Goal: Find specific page/section: Find specific page/section

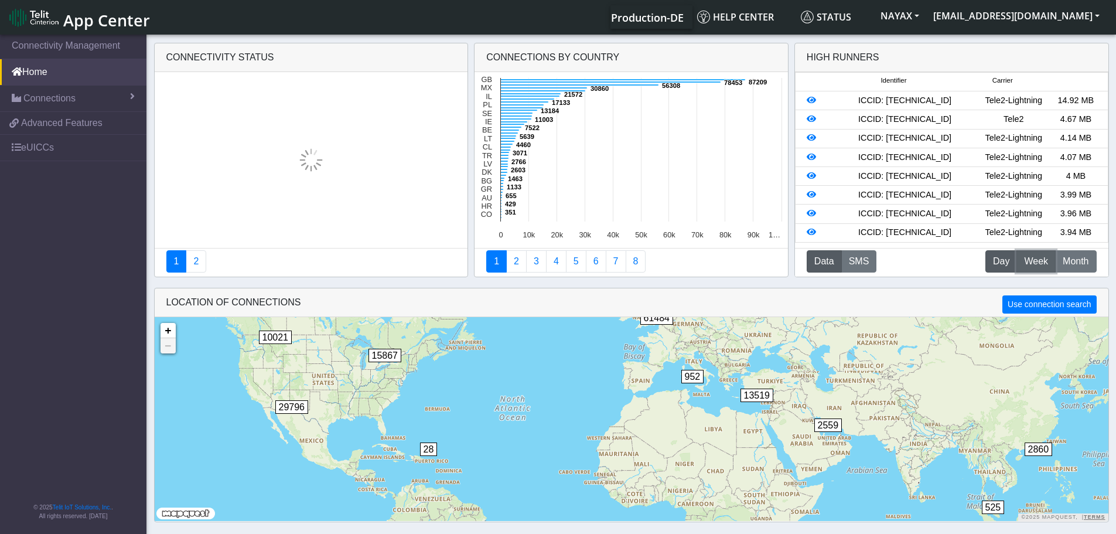
click at [1038, 267] on span "Week" at bounding box center [1036, 261] width 24 height 14
click at [1002, 264] on span "Day" at bounding box center [1001, 261] width 16 height 14
click at [1026, 264] on span "Week" at bounding box center [1036, 261] width 24 height 14
drag, startPoint x: 961, startPoint y: 101, endPoint x: 865, endPoint y: 93, distance: 97.0
click at [865, 93] on li "ICCID: 89358151000029457770 Telit 2,487.84 MB" at bounding box center [951, 100] width 313 height 19
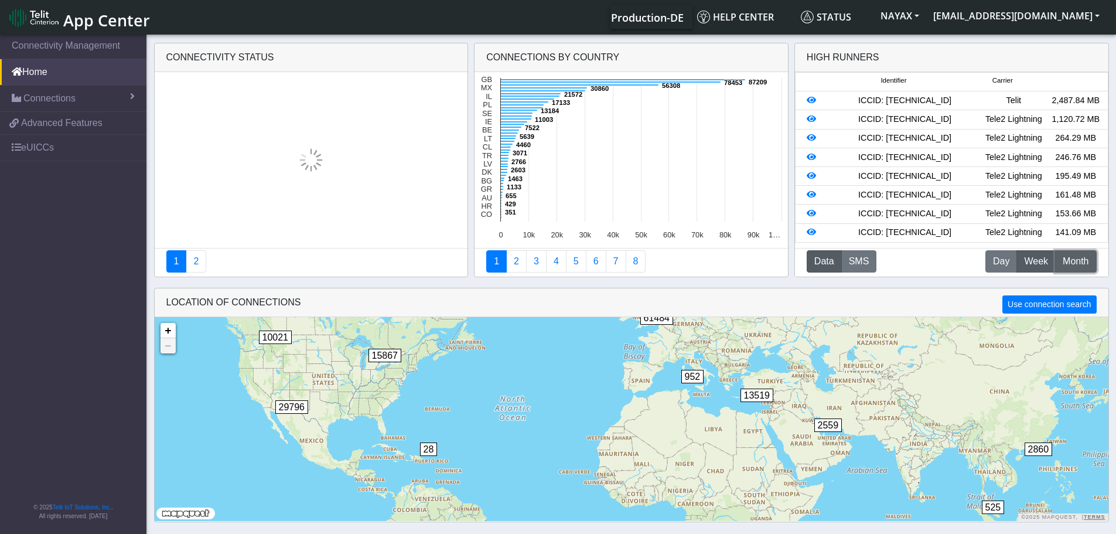
click at [1074, 261] on span "Month" at bounding box center [1076, 261] width 26 height 14
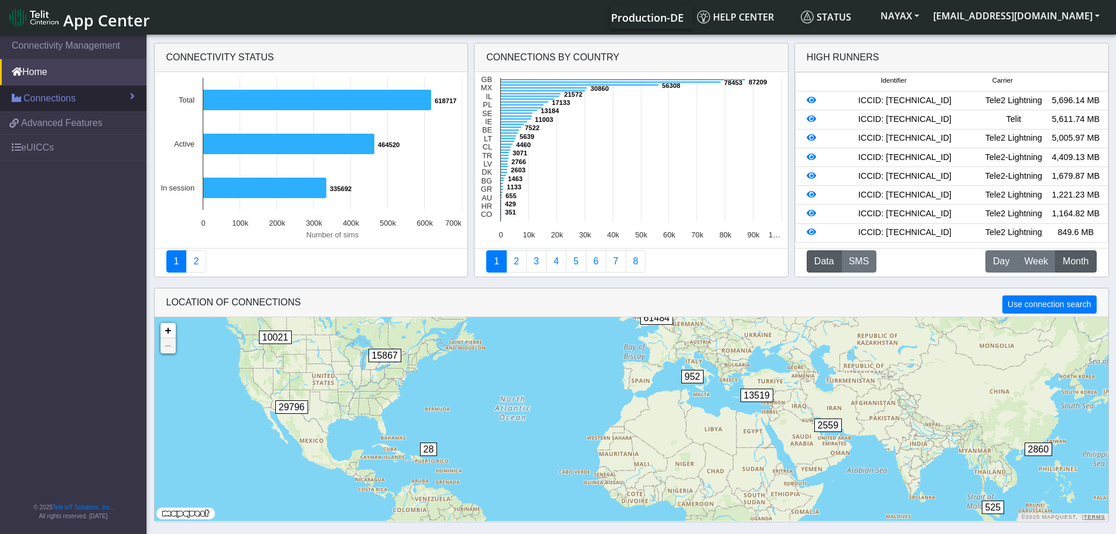
click at [66, 100] on span "Connections" at bounding box center [49, 98] width 52 height 14
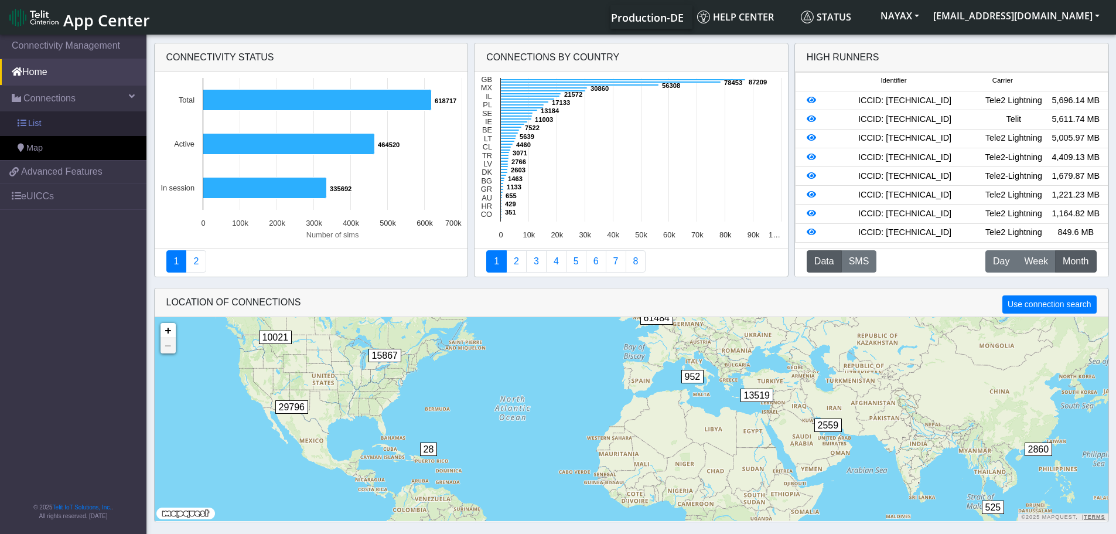
click at [64, 116] on link "List" at bounding box center [73, 123] width 146 height 25
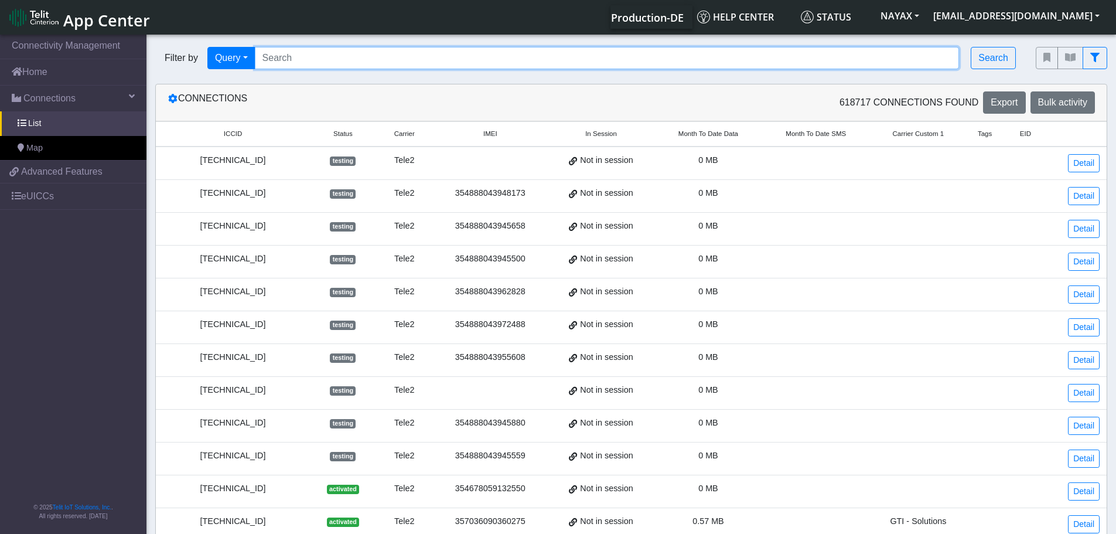
click at [277, 57] on input "Search..." at bounding box center [607, 58] width 705 height 22
click at [347, 52] on input "Search..." at bounding box center [607, 58] width 705 height 22
paste input "89462008012001301525"
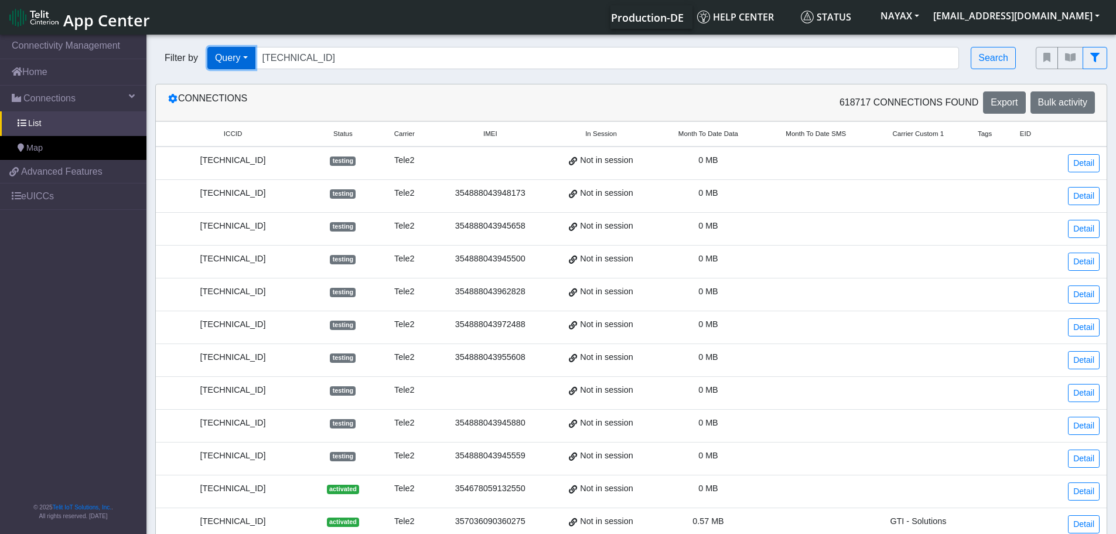
click at [231, 60] on button "Query" at bounding box center [231, 58] width 48 height 22
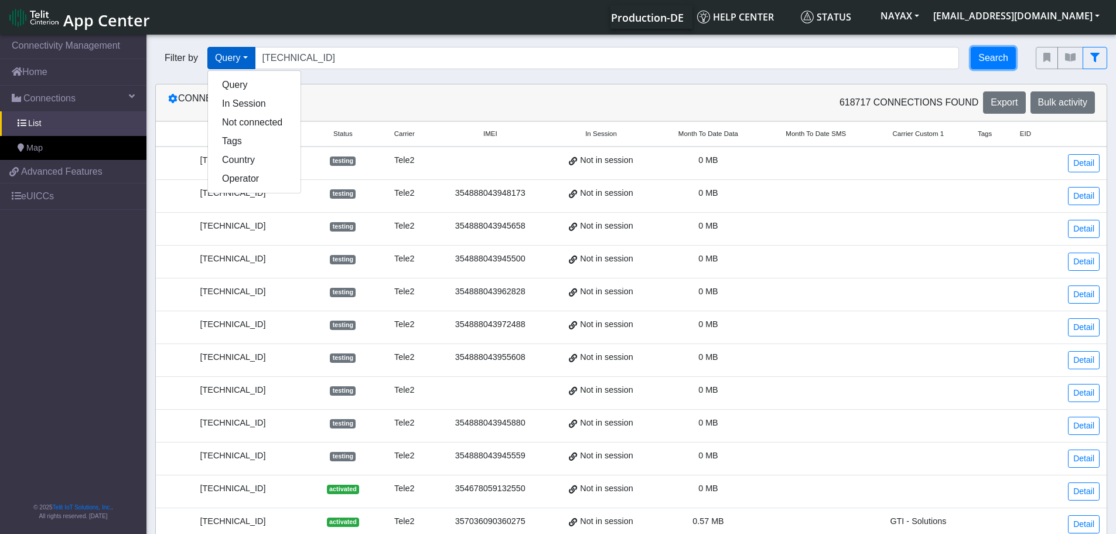
click at [995, 59] on button "Search" at bounding box center [993, 58] width 45 height 22
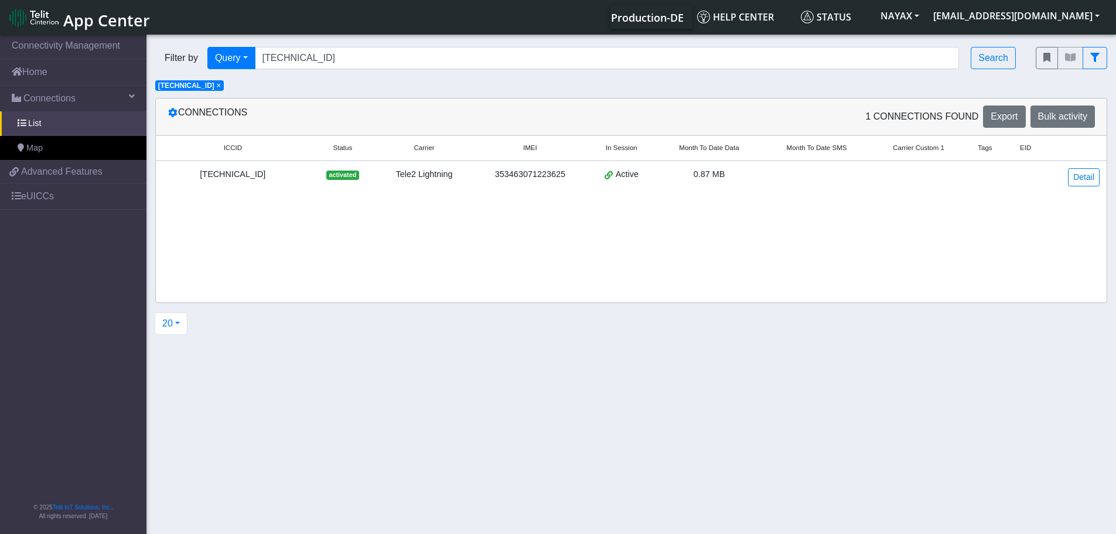
click at [265, 176] on div "89462008012001301525" at bounding box center [233, 174] width 140 height 13
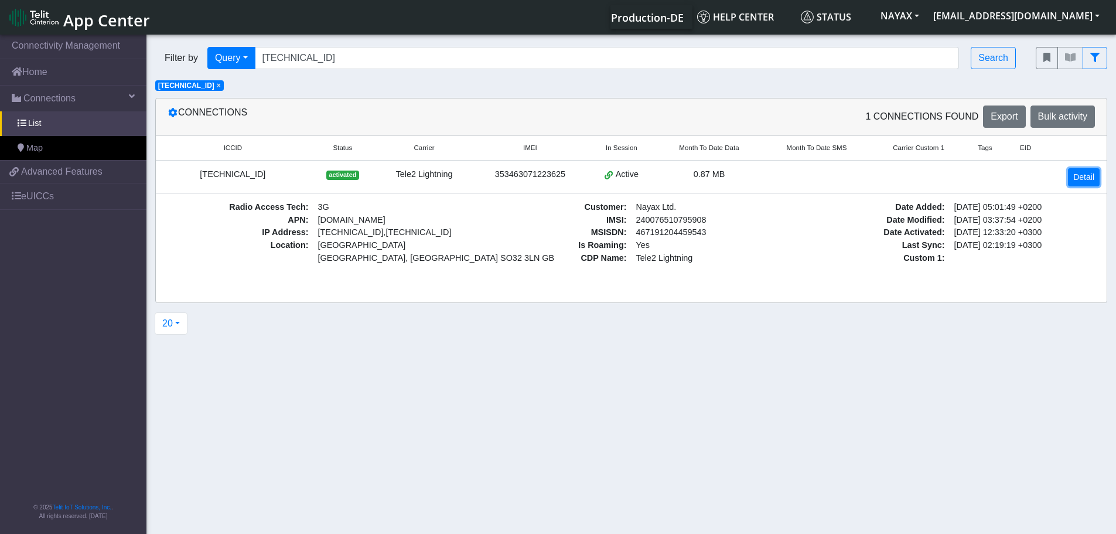
click at [1087, 183] on link "Detail" at bounding box center [1084, 177] width 32 height 18
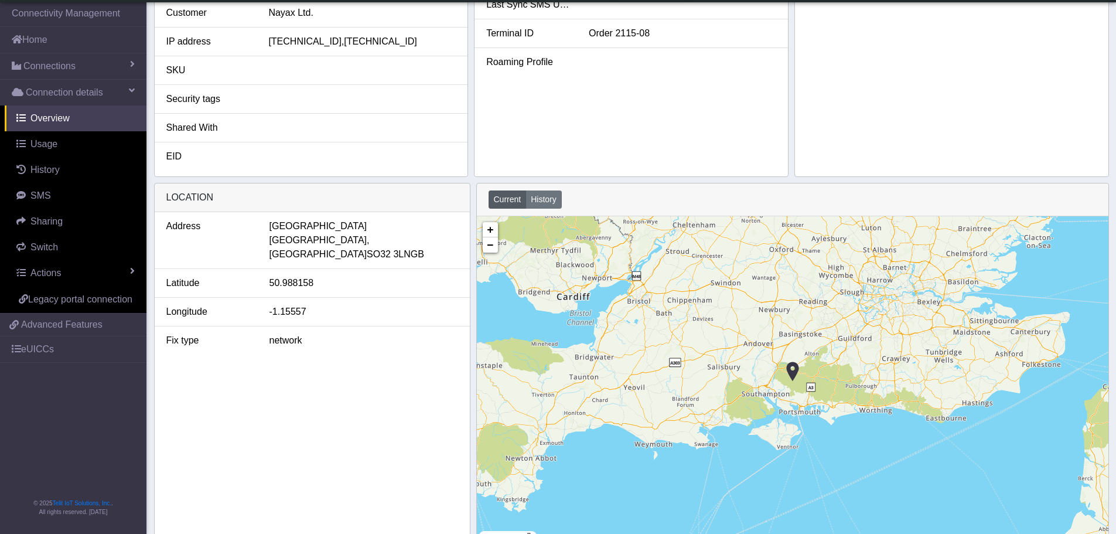
scroll to position [361, 0]
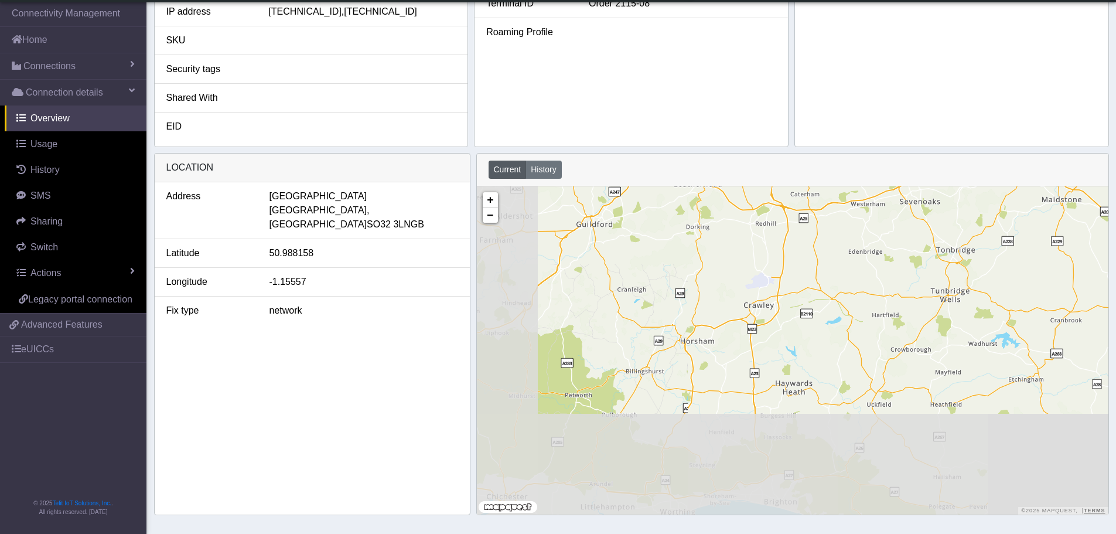
drag, startPoint x: 781, startPoint y: 367, endPoint x: 994, endPoint y: 121, distance: 325.2
click at [995, 121] on app-view "SIM details ICCID 89462008012001301525 IMEI 353463071223625 IMSI 24007651079590…" at bounding box center [558, 88] width 1116 height 889
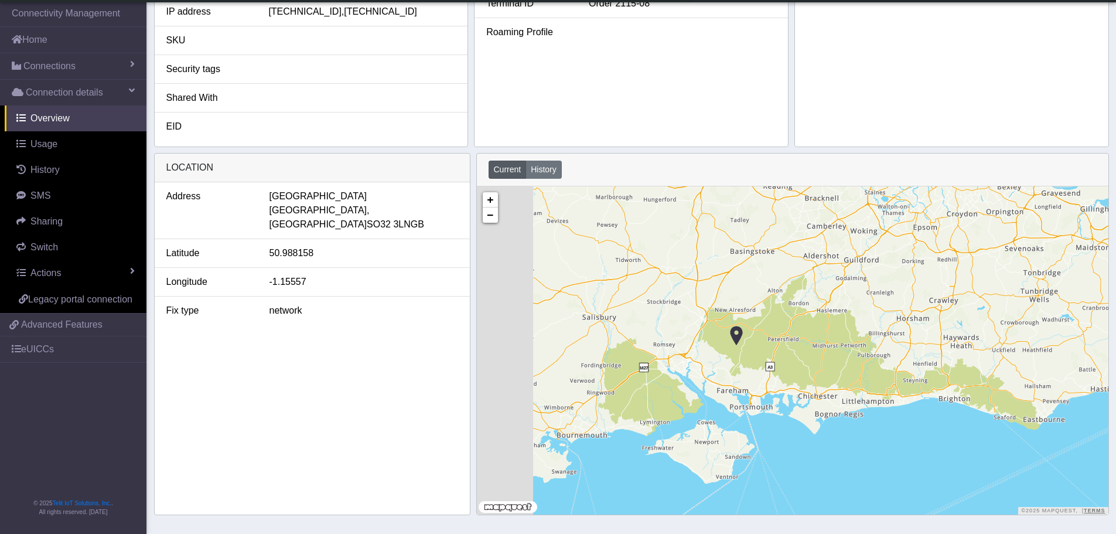
drag, startPoint x: 678, startPoint y: 333, endPoint x: 879, endPoint y: 362, distance: 203.5
click at [879, 362] on div "+ − ©2025 MapQuest, | Terms" at bounding box center [792, 350] width 631 height 328
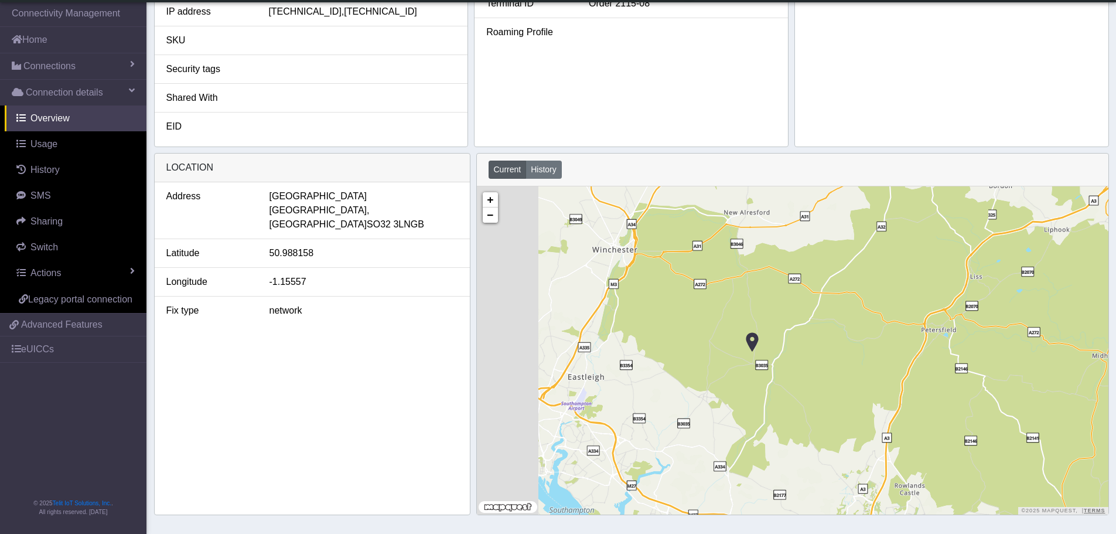
drag, startPoint x: 736, startPoint y: 340, endPoint x: 856, endPoint y: 362, distance: 121.5
click at [856, 362] on div "+ − ©2025 MapQuest, | Terms" at bounding box center [792, 350] width 631 height 328
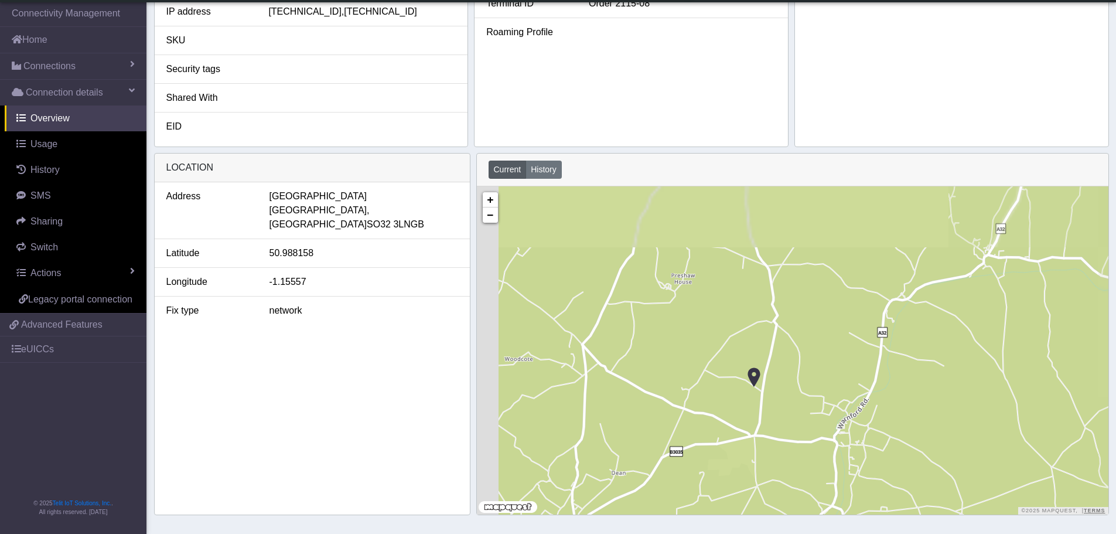
drag, startPoint x: 794, startPoint y: 356, endPoint x: 906, endPoint y: 408, distance: 123.4
click at [906, 408] on div "+ − ©2025 MapQuest, | Terms" at bounding box center [792, 350] width 631 height 328
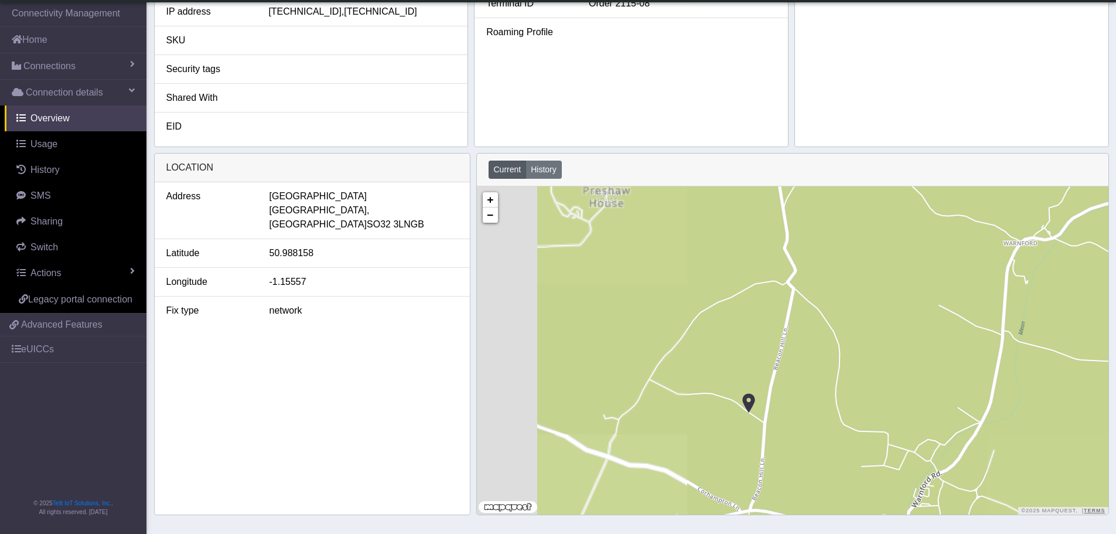
drag, startPoint x: 696, startPoint y: 373, endPoint x: 880, endPoint y: 432, distance: 193.9
click at [880, 432] on div "+ − ©2025 MapQuest, | Terms" at bounding box center [792, 350] width 631 height 328
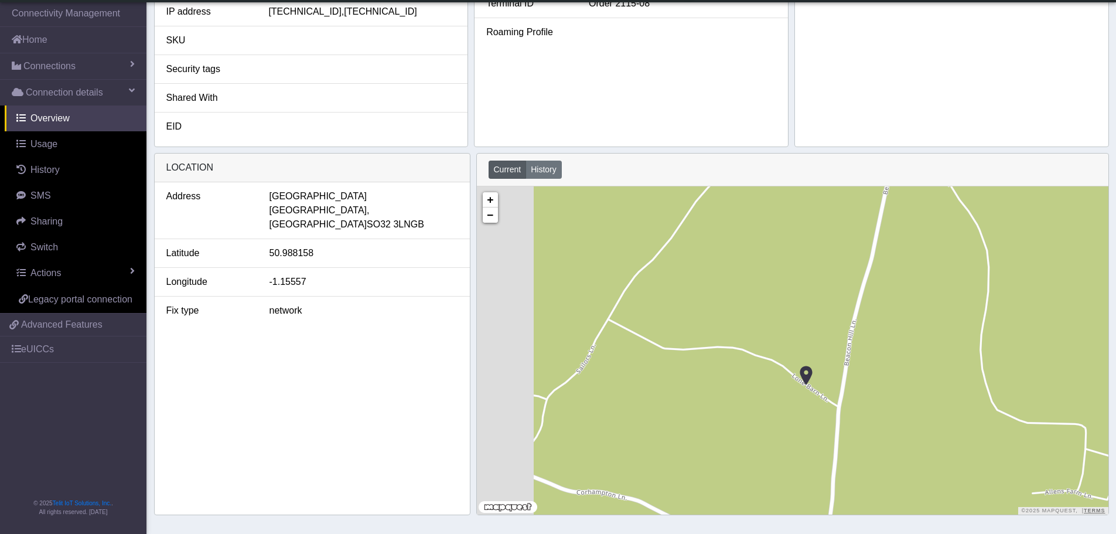
drag, startPoint x: 808, startPoint y: 425, endPoint x: 907, endPoint y: 394, distance: 104.3
click at [907, 394] on div "+ − ©2025 MapQuest, | Terms" at bounding box center [792, 350] width 631 height 328
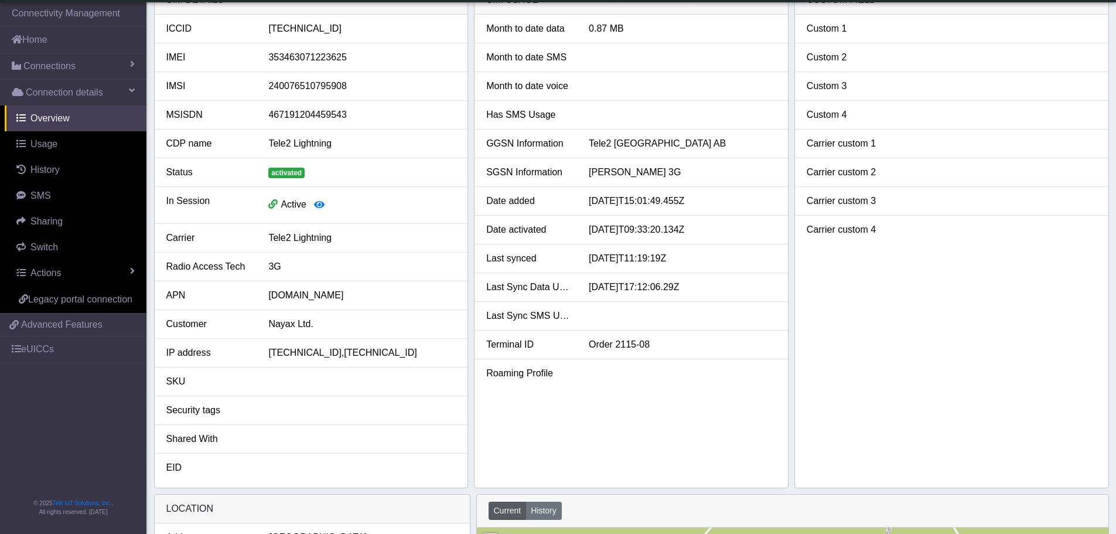
scroll to position [0, 0]
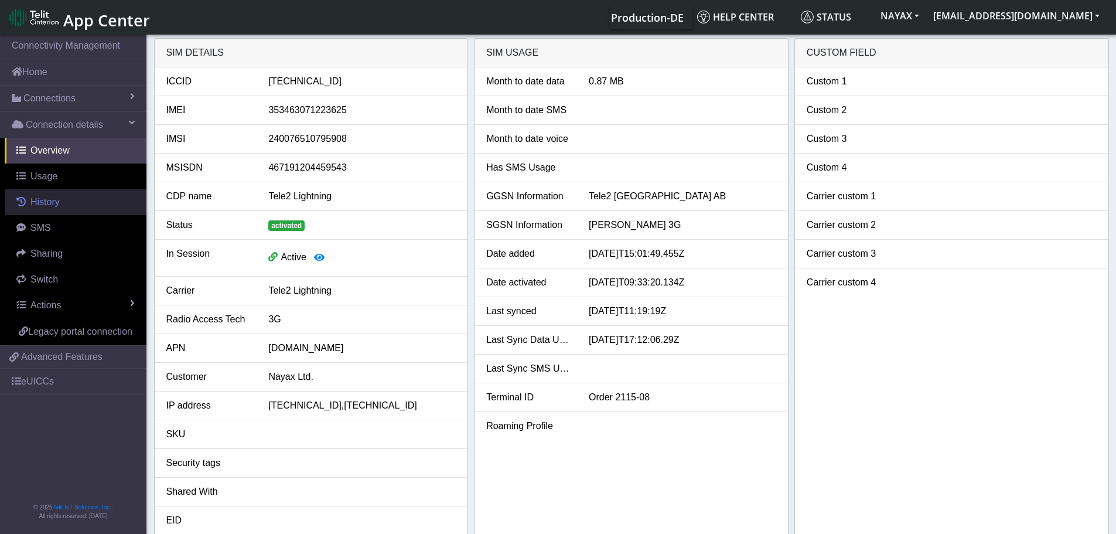
click at [34, 202] on span "History" at bounding box center [44, 202] width 29 height 10
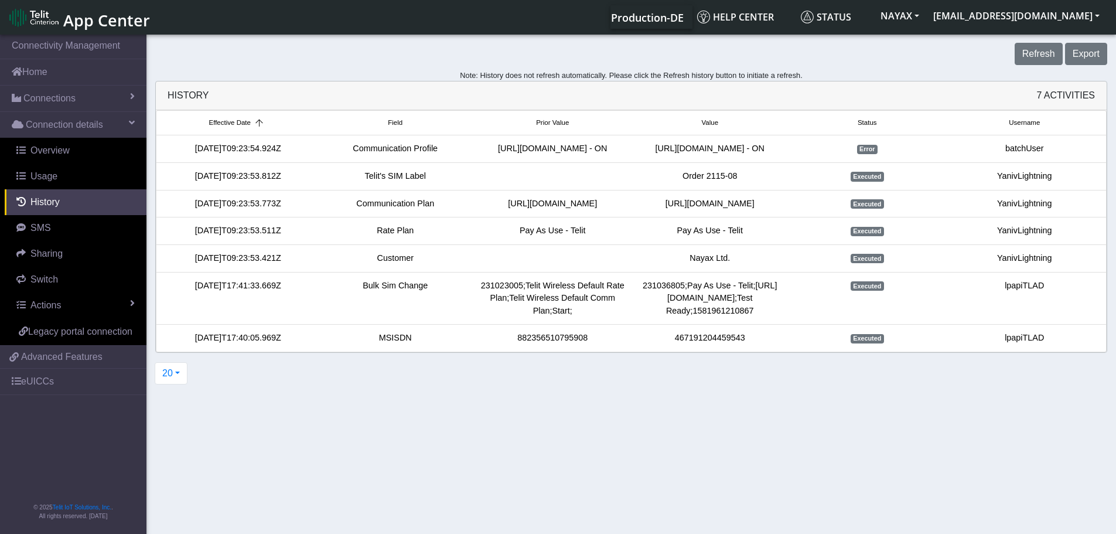
click at [257, 122] on icon at bounding box center [259, 123] width 16 height 8
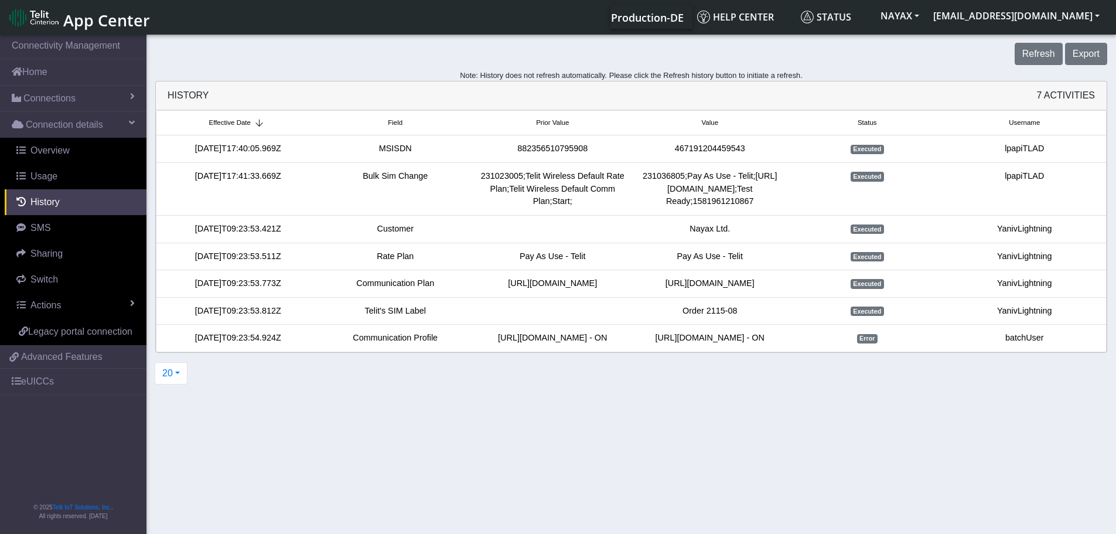
click at [258, 119] on icon at bounding box center [259, 123] width 16 height 8
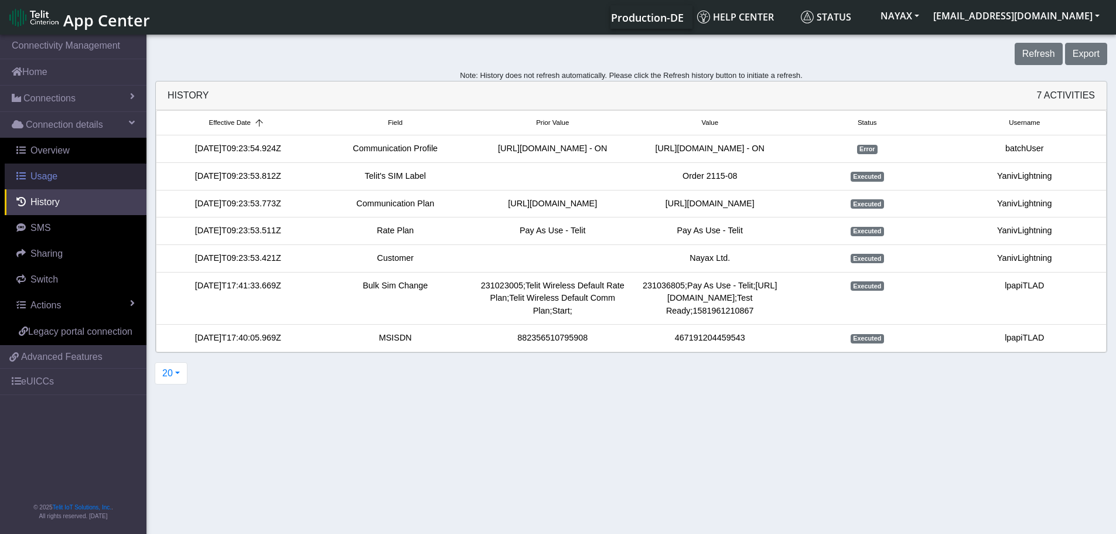
click at [63, 179] on link "Usage" at bounding box center [76, 176] width 142 height 26
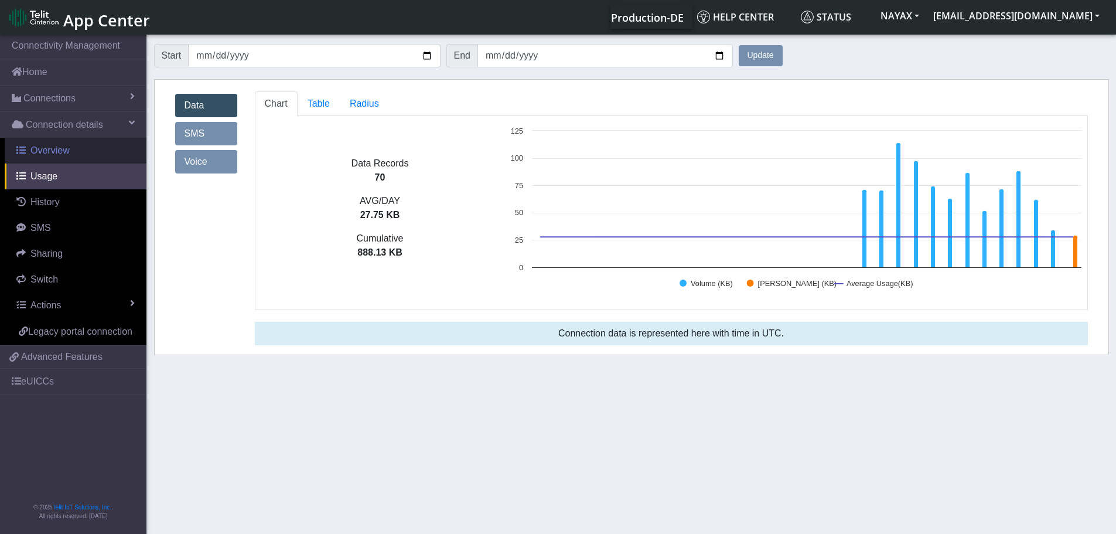
click at [67, 155] on span "Overview" at bounding box center [49, 150] width 39 height 10
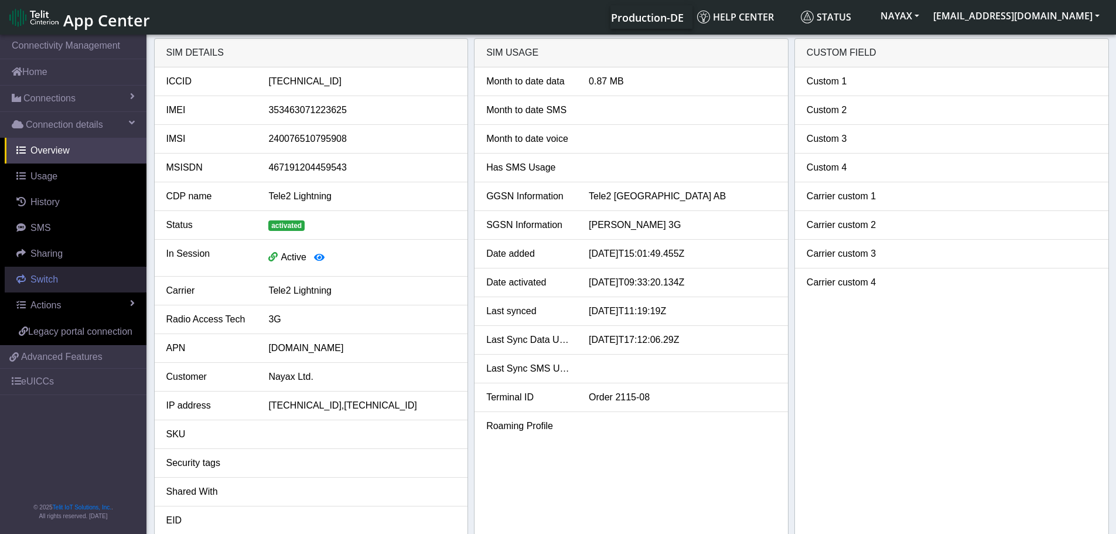
click at [59, 277] on link "Switch" at bounding box center [76, 280] width 142 height 26
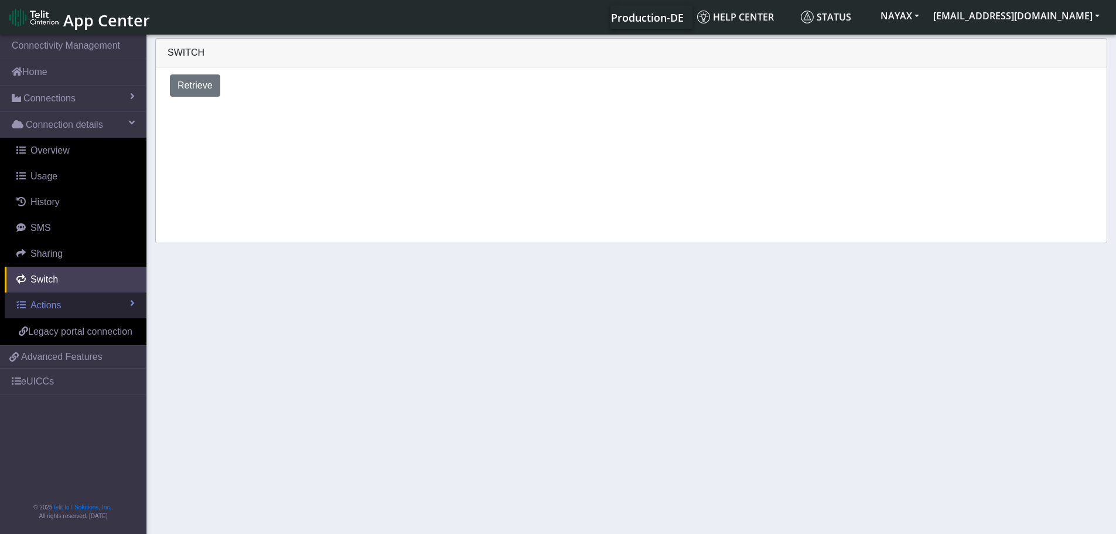
click at [66, 304] on link "Actions" at bounding box center [76, 305] width 142 height 26
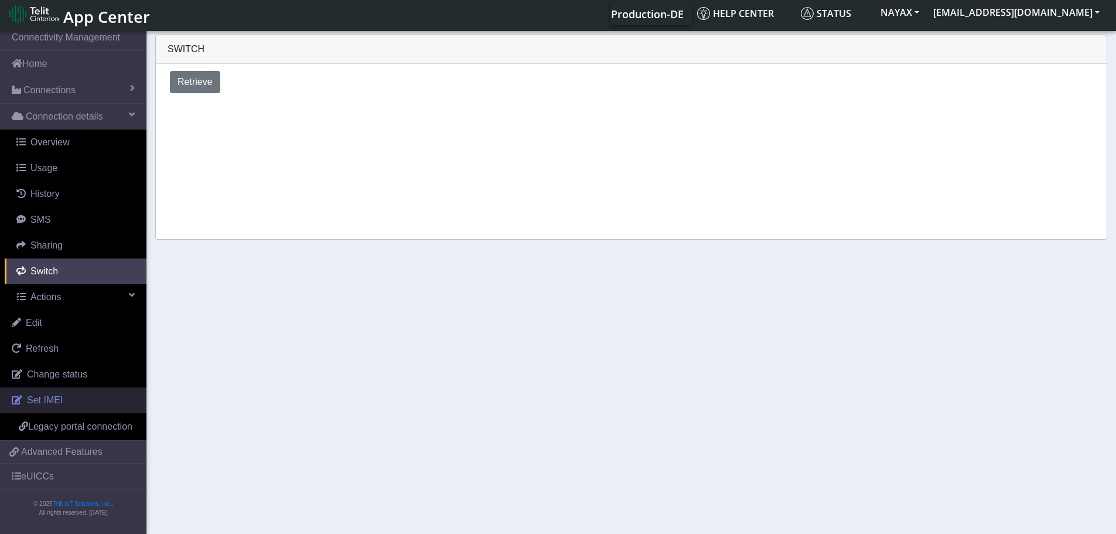
scroll to position [4, 0]
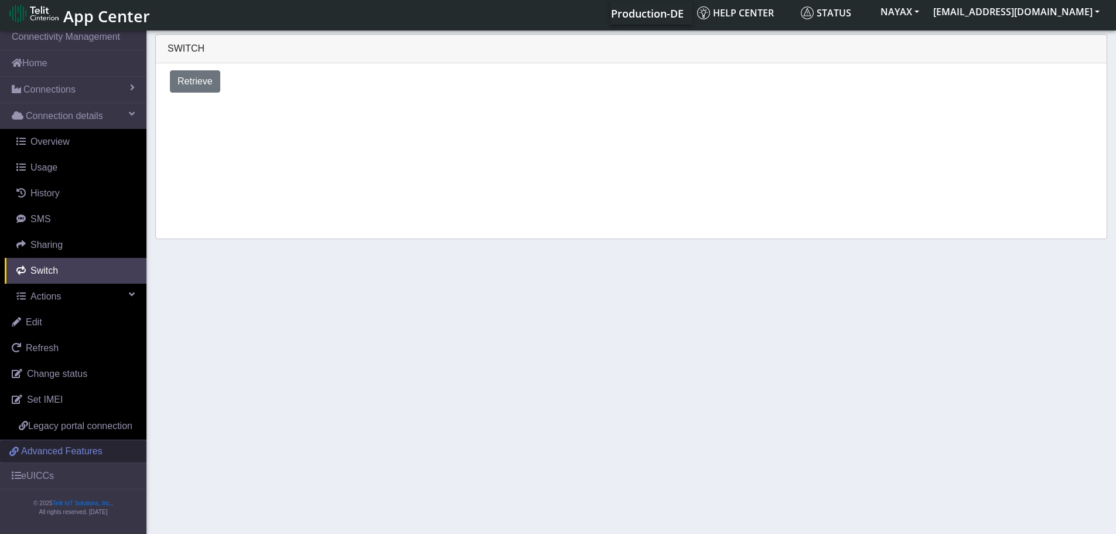
click at [91, 448] on span "Advanced Features" at bounding box center [61, 451] width 81 height 14
click at [75, 129] on link "Overview" at bounding box center [76, 142] width 142 height 26
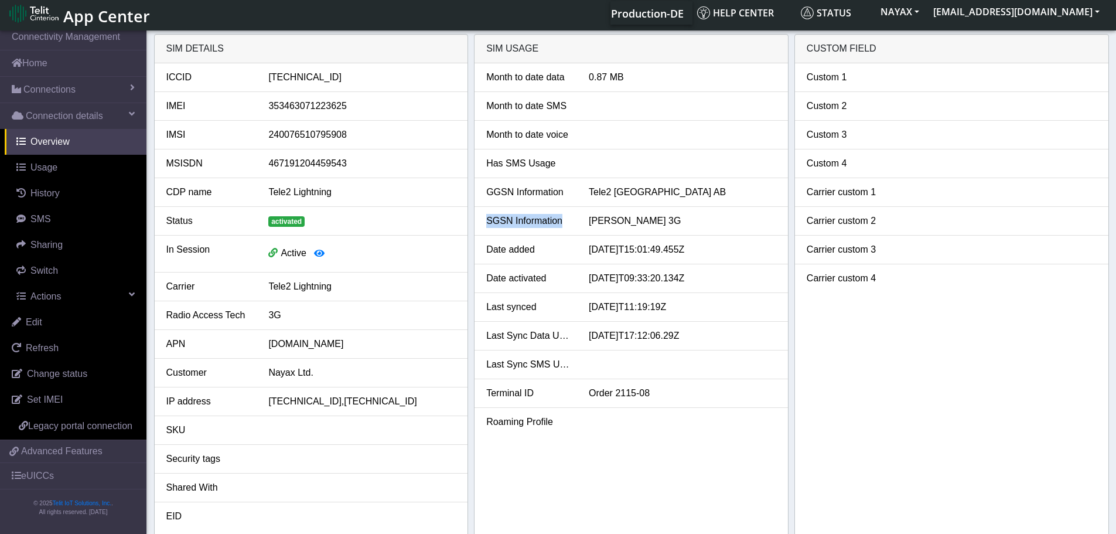
drag, startPoint x: 560, startPoint y: 223, endPoint x: 489, endPoint y: 223, distance: 71.5
click at [489, 223] on div "SGSN Information" at bounding box center [528, 221] width 103 height 14
copy div "SGSN Information"
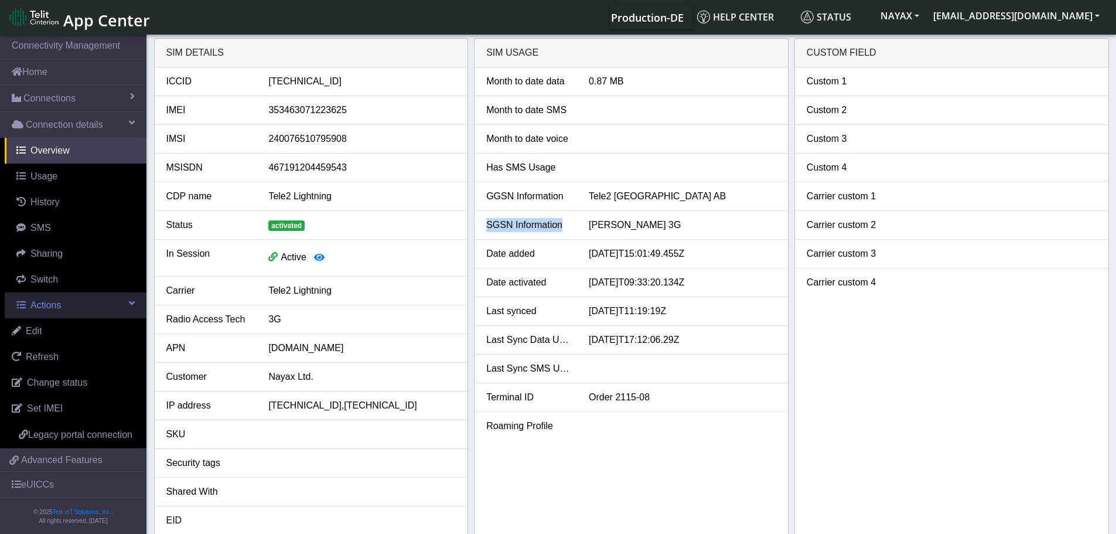
click at [119, 300] on link "Actions" at bounding box center [76, 305] width 142 height 26
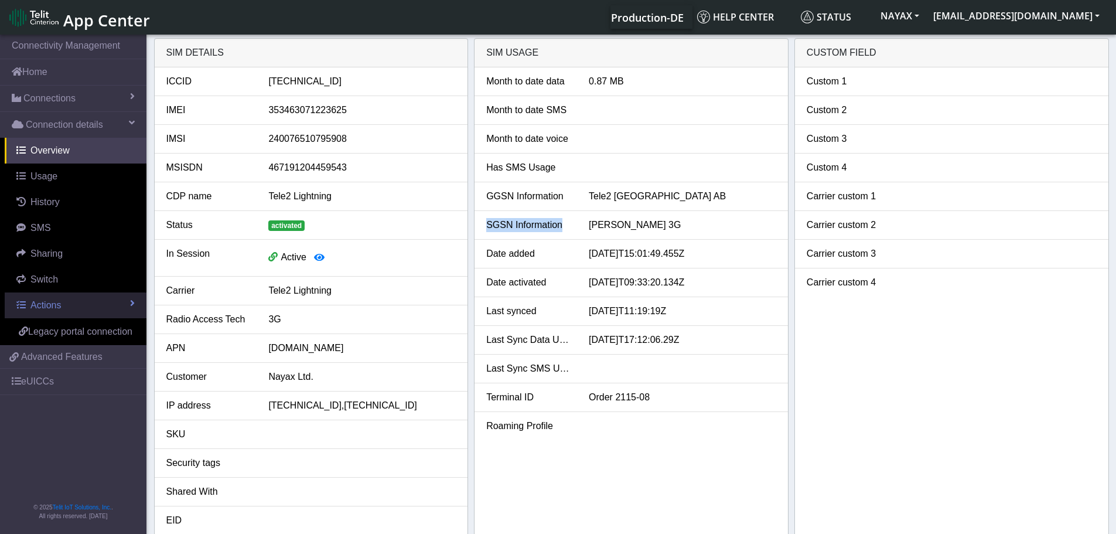
click at [128, 304] on link "Actions" at bounding box center [76, 305] width 142 height 26
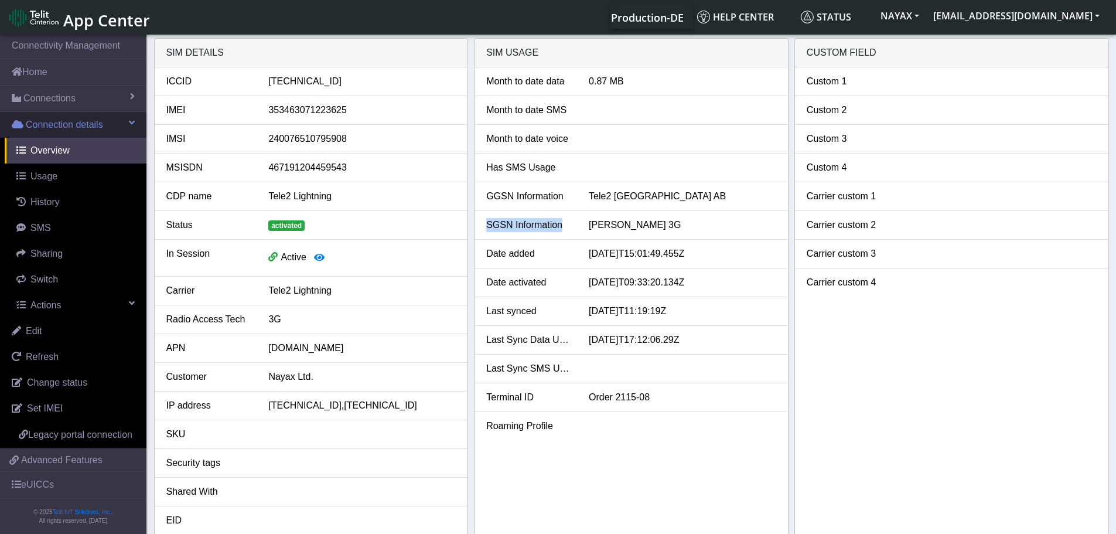
click at [97, 127] on span "Connection details" at bounding box center [64, 125] width 77 height 14
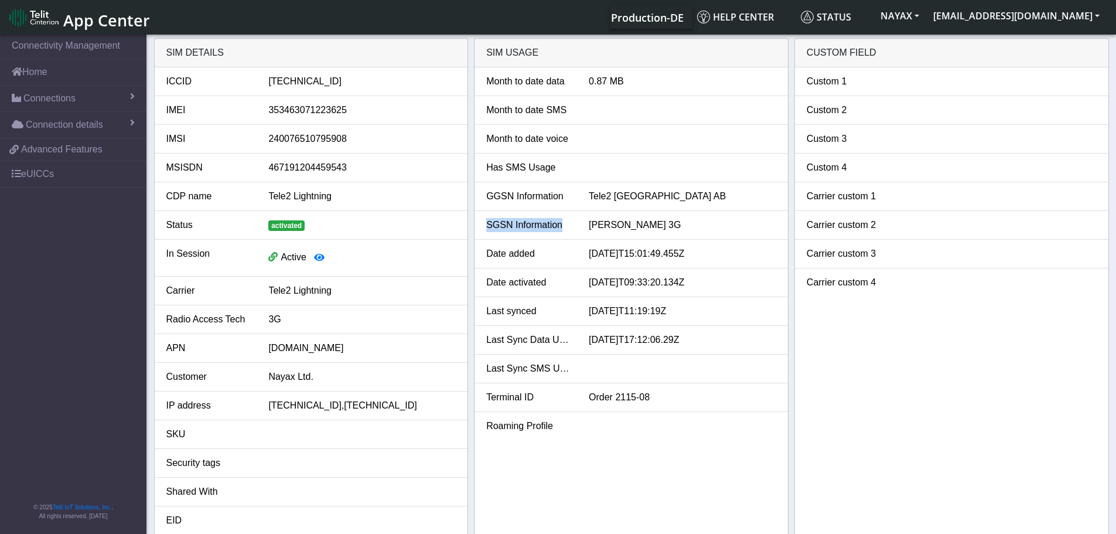
scroll to position [4, 0]
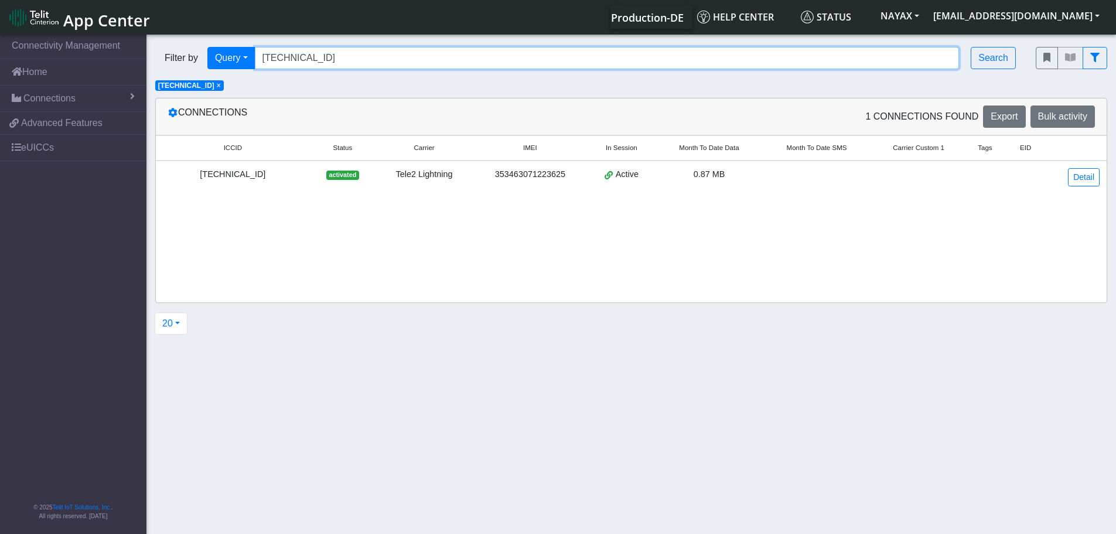
drag, startPoint x: 381, startPoint y: 58, endPoint x: 199, endPoint y: 47, distance: 182.5
click at [201, 48] on div "Filter by Query Query In Session Not connected Tags Country Operator 8946200801…" at bounding box center [586, 58] width 863 height 22
paste input "0200183160"
type input "89462008002001831605"
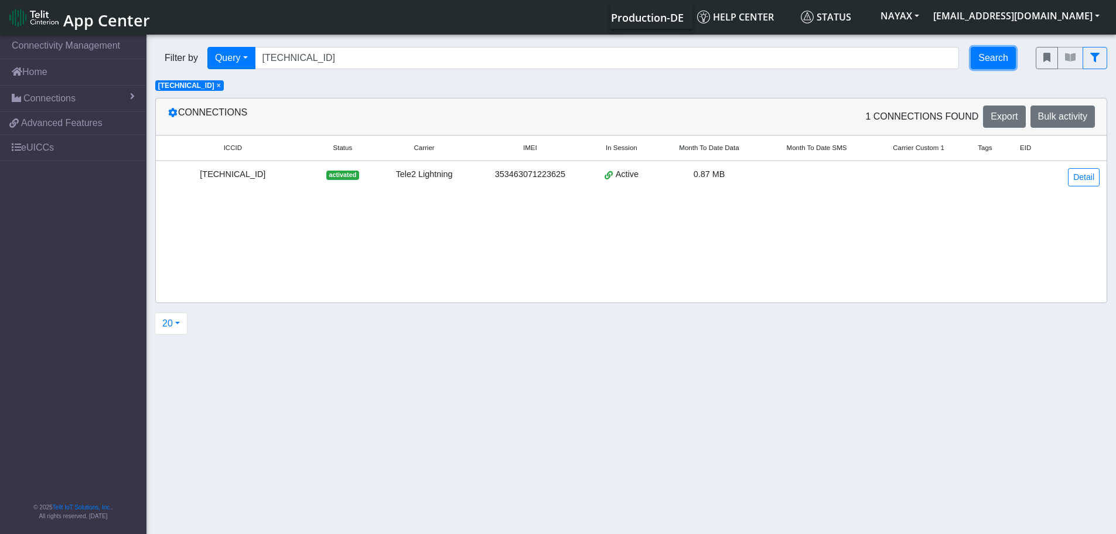
click at [995, 58] on button "Search" at bounding box center [993, 58] width 45 height 22
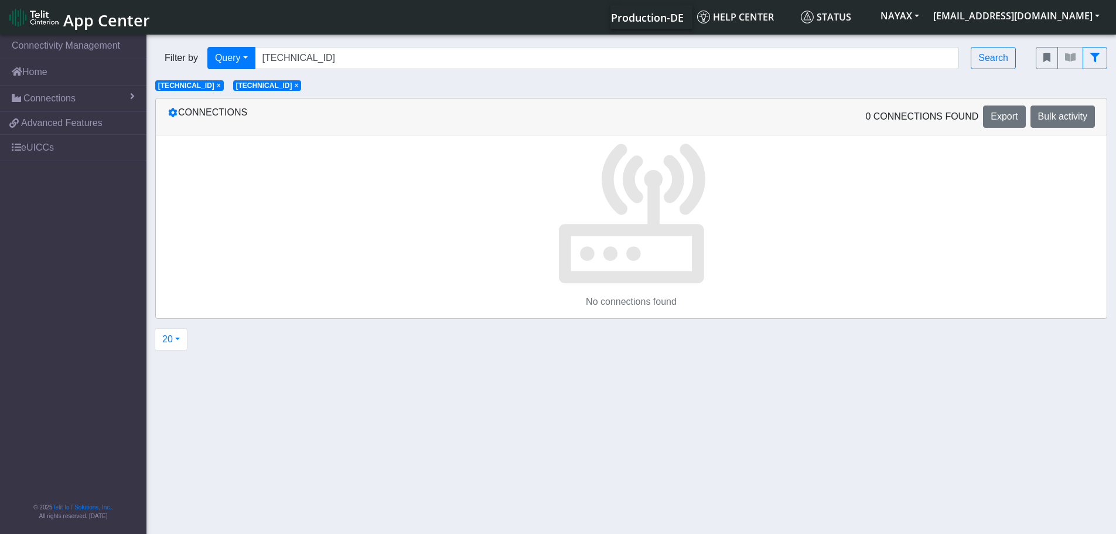
click at [298, 87] on span "×" at bounding box center [296, 85] width 4 height 8
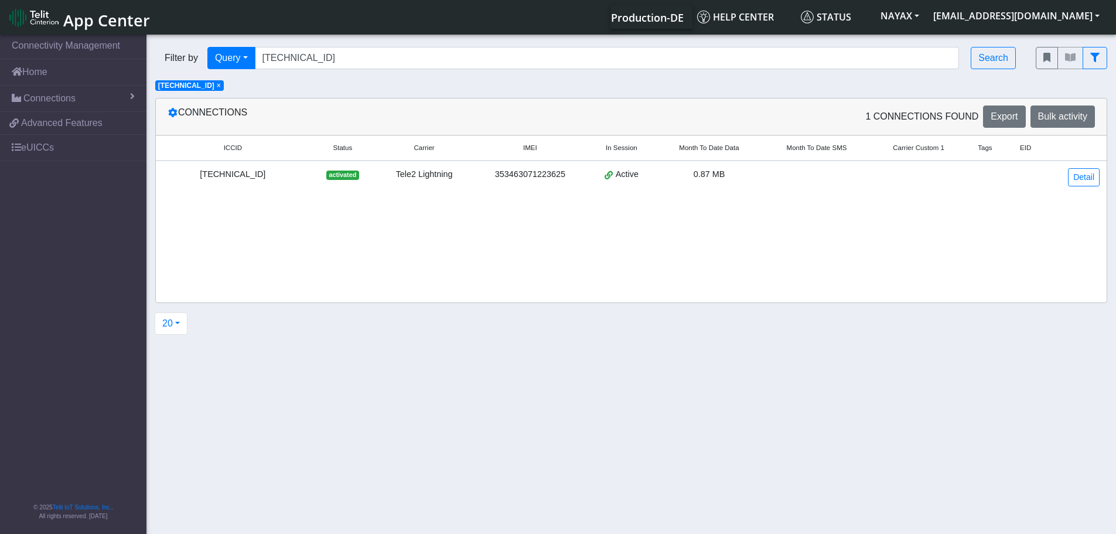
click at [221, 86] on span "×" at bounding box center [219, 85] width 4 height 8
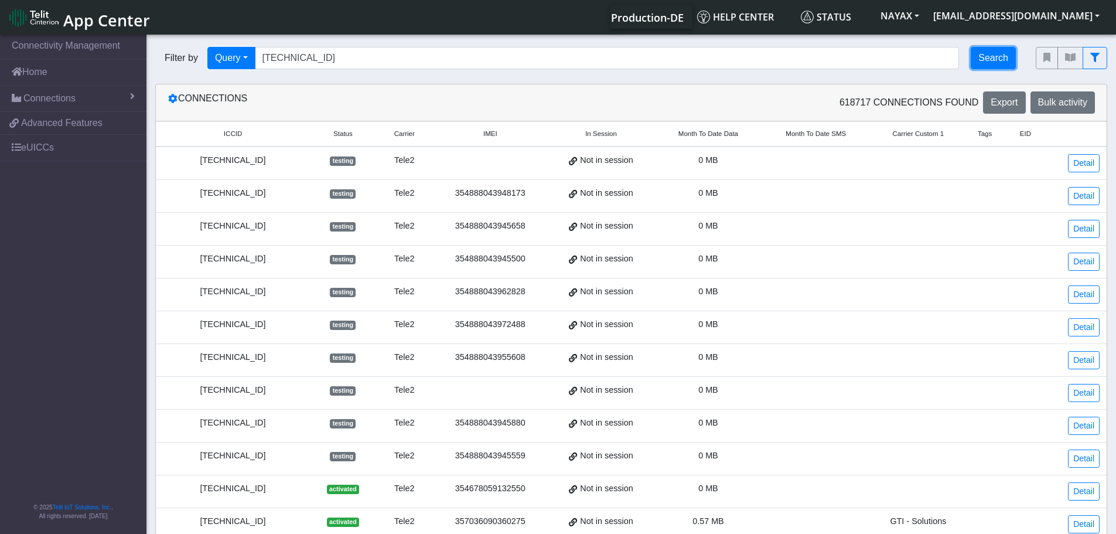
click at [998, 63] on button "Search" at bounding box center [993, 58] width 45 height 22
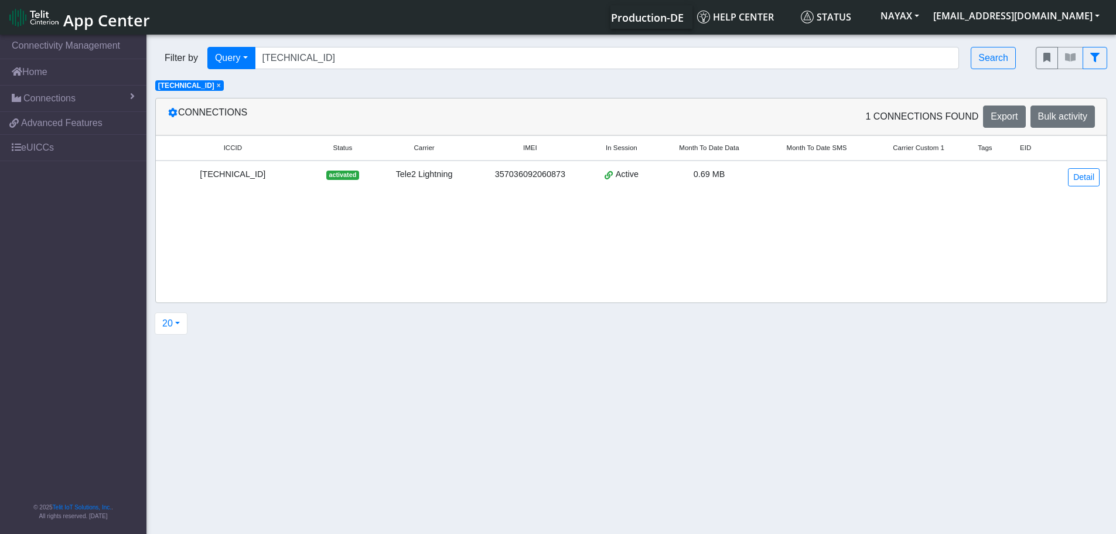
click at [262, 175] on div "89462008002001831605" at bounding box center [233, 174] width 140 height 13
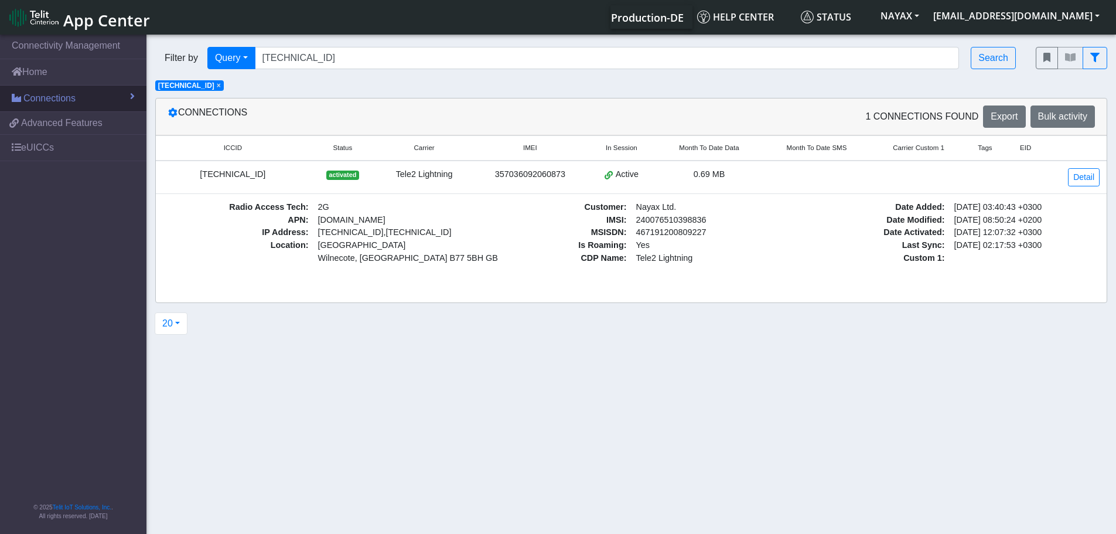
click at [133, 94] on span at bounding box center [132, 95] width 5 height 9
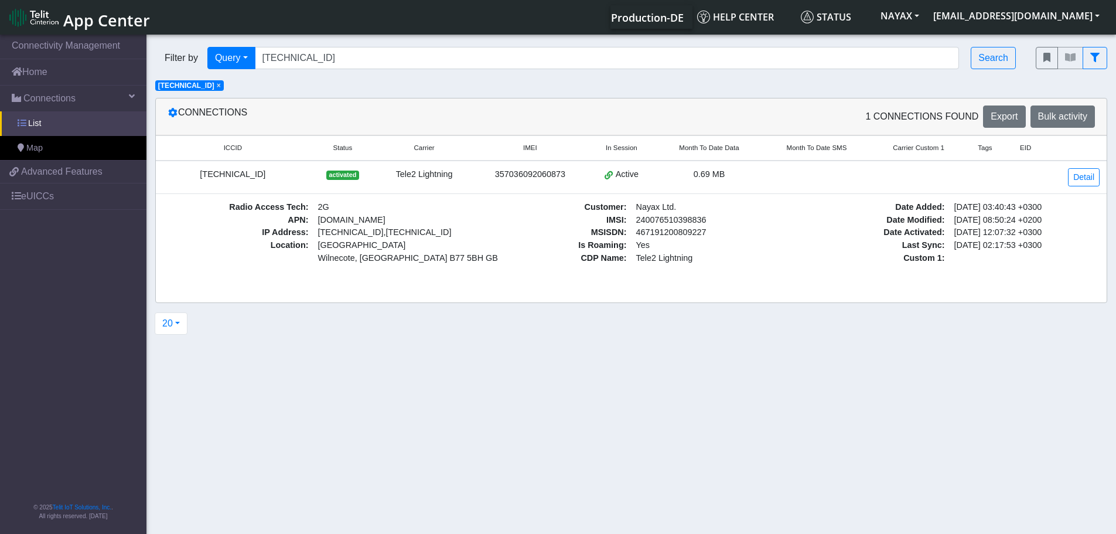
click at [76, 127] on link "List" at bounding box center [73, 123] width 146 height 25
click at [1080, 179] on link "Detail" at bounding box center [1084, 177] width 32 height 18
